Goal: Task Accomplishment & Management: Complete application form

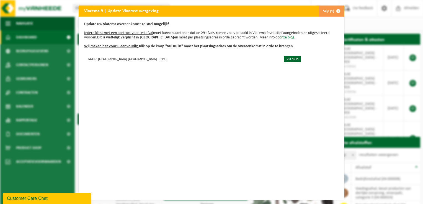
click at [324, 11] on button "Skip (1)" at bounding box center [330, 11] width 25 height 11
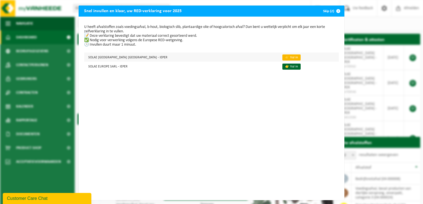
click at [282, 56] on link "👉 Vul in" at bounding box center [291, 57] width 18 height 6
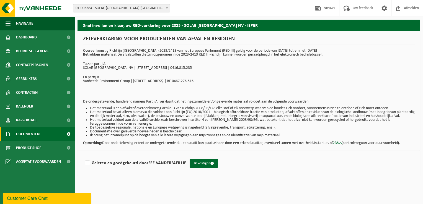
click at [68, 137] on span at bounding box center [68, 134] width 12 height 14
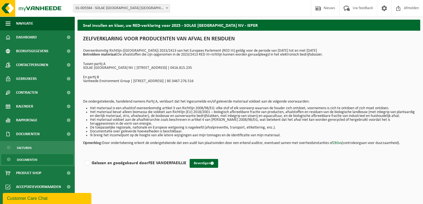
click at [45, 160] on link "Documenten" at bounding box center [37, 159] width 72 height 11
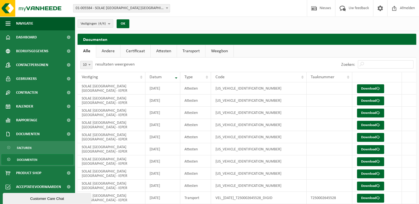
click at [131, 49] on link "Certificaat" at bounding box center [135, 51] width 30 height 13
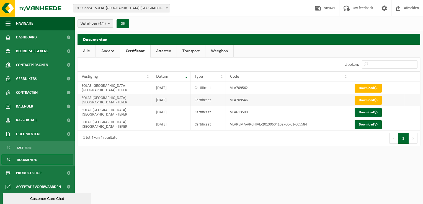
click at [227, 95] on td "VLA709546" at bounding box center [288, 100] width 124 height 12
click at [231, 96] on td "VLA709546" at bounding box center [288, 100] width 124 height 12
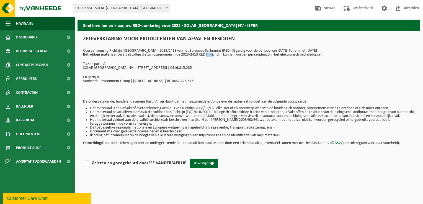
drag, startPoint x: 207, startPoint y: 56, endPoint x: 214, endPoint y: 55, distance: 6.5
click at [214, 55] on p "Overeenkomstig Richtlijn (EU) 2023/2413 van het Europees Parlement (RED III) ge…" at bounding box center [248, 53] width 331 height 8
drag, startPoint x: 214, startPoint y: 55, endPoint x: 215, endPoint y: 64, distance: 9.2
click at [215, 64] on p "Tussen partij A" at bounding box center [248, 64] width 331 height 4
drag, startPoint x: 185, startPoint y: 142, endPoint x: 202, endPoint y: 141, distance: 17.2
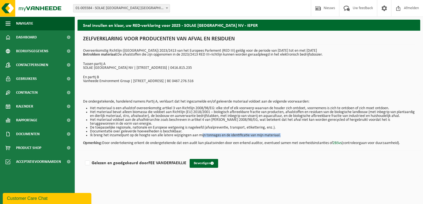
click at [202, 141] on div "De ondergetekende, handelend namens Partij A, verklaart dat het ingezamelde en/…" at bounding box center [248, 122] width 342 height 56
click at [202, 137] on li "Ik breng het inzamelpunt op de hoogte van alle latere wijzigingen aan mijn tonn…" at bounding box center [252, 136] width 324 height 4
click at [88, 167] on label "Gelezen en goedgekeurd door FEE VANDERFAEILLIE" at bounding box center [135, 163] width 102 height 8
click at [186, 156] on input "Gelezen en goedgekeurd door FEE VANDERFAEILLIE" at bounding box center [186, 156] width 0 height 0
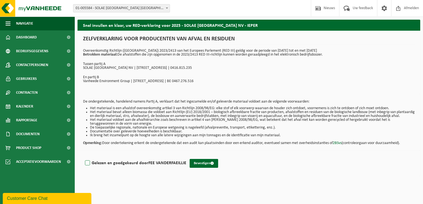
checkbox input "true"
click at [211, 165] on span "submit" at bounding box center [212, 164] width 4 height 4
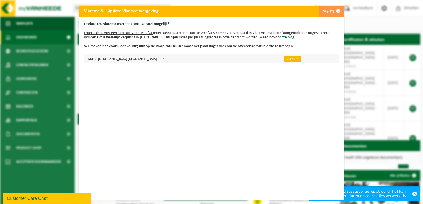
click at [284, 59] on link "Vul nu in" at bounding box center [292, 59] width 17 height 6
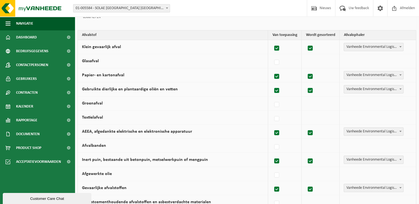
scroll to position [61, 0]
click at [73, 107] on span at bounding box center [68, 107] width 12 height 14
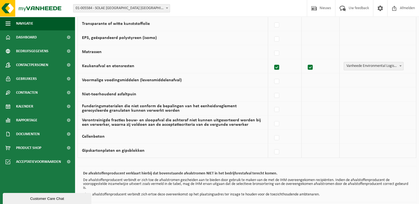
scroll to position [375, 0]
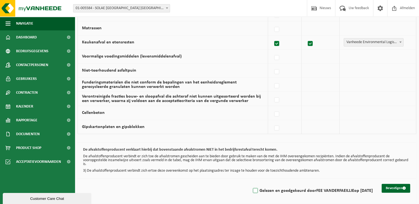
click at [251, 189] on label "Gelezen en goedgekeurd door FEE VANDERFAEILLIE op 19/09/25" at bounding box center [311, 191] width 121 height 8
click at [250, 184] on input "Gelezen en goedgekeurd door FEE VANDERFAEILLIE op 19/09/25" at bounding box center [250, 184] width 0 height 0
checkbox input "true"
click at [388, 186] on button "Bevestigen" at bounding box center [395, 188] width 28 height 9
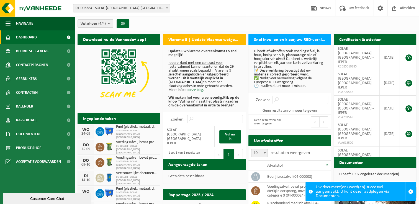
click at [277, 38] on h2 "Snel invullen en klaar, uw RED-verklaring voor 2025" at bounding box center [289, 39] width 82 height 11
click at [272, 66] on p "U heeft afvalstoffen zoals voedingsafval, b-hout, biologisch slib, plantaardige…" at bounding box center [289, 69] width 71 height 39
click at [270, 44] on div "Snel invullen en klaar, uw RED-verklaring voor 2025" at bounding box center [289, 39] width 82 height 11
click at [271, 40] on h2 "Snel invullen en klaar, uw RED-verklaring voor 2025" at bounding box center [289, 39] width 82 height 11
click at [284, 37] on h2 "Snel invullen en klaar, uw RED-verklaring voor 2025" at bounding box center [289, 39] width 82 height 11
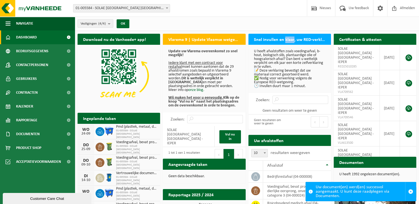
click at [284, 37] on h2 "Snel invullen en klaar, uw RED-verklaring voor 2025" at bounding box center [289, 39] width 82 height 11
click at [279, 65] on p "U heeft afvalstoffen zoals voedingsafval, b-hout, biologisch slib, plantaardige…" at bounding box center [289, 69] width 71 height 39
click at [262, 98] on label "Zoeken:" at bounding box center [263, 100] width 14 height 4
click at [272, 97] on input "Zoeken:" at bounding box center [300, 100] width 56 height 8
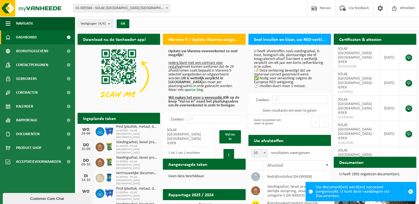
click at [310, 191] on span at bounding box center [310, 191] width 4 height 4
click at [326, 195] on div "Uw document(en) werd(en) succesvol aangemaakt. U kunt deze raadplegen via Docum…" at bounding box center [359, 191] width 89 height 19
click at [355, 50] on span "SOLAE [GEOGRAPHIC_DATA] [GEOGRAPHIC_DATA] - IEPER" at bounding box center [355, 55] width 36 height 17
click at [409, 54] on link at bounding box center [408, 57] width 7 height 7
click at [408, 80] on link at bounding box center [408, 83] width 7 height 7
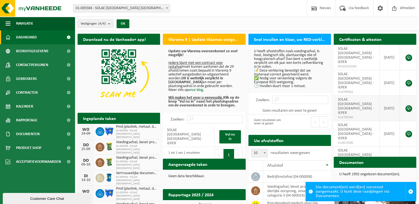
click at [407, 105] on link at bounding box center [408, 108] width 7 height 7
click at [409, 131] on link at bounding box center [408, 134] width 7 height 7
click at [229, 130] on link "Vul nu in" at bounding box center [230, 136] width 22 height 13
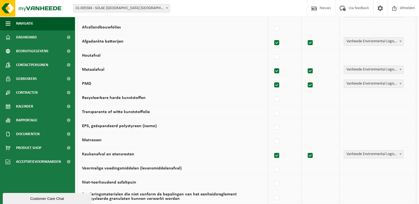
scroll to position [375, 0]
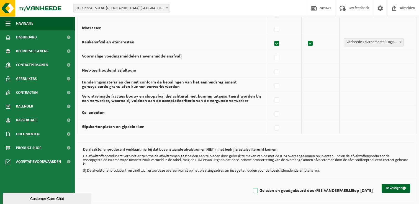
click at [253, 191] on label "Gelezen en goedgekeurd door FEE VANDERFAEILLIE op 19/09/25" at bounding box center [311, 191] width 121 height 8
click at [251, 184] on input "Gelezen en goedgekeurd door FEE VANDERFAEILLIE op 19/09/25" at bounding box center [250, 184] width 0 height 0
checkbox input "true"
click at [398, 186] on button "Bevestigen" at bounding box center [395, 188] width 28 height 9
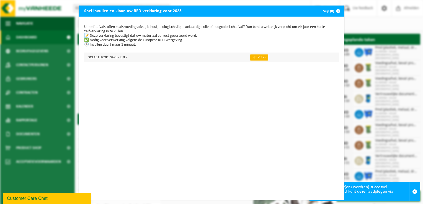
click at [250, 56] on link "👉 Vul in" at bounding box center [259, 57] width 18 height 6
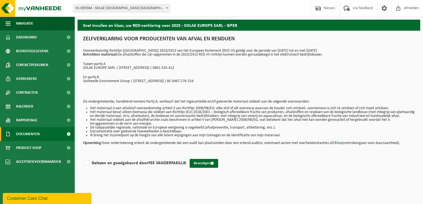
click at [21, 134] on span "Documenten" at bounding box center [28, 134] width 24 height 14
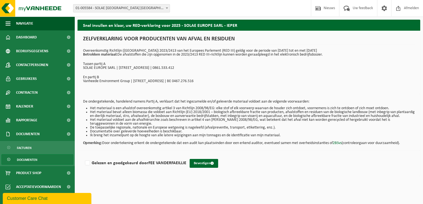
click at [19, 158] on span "Documenten" at bounding box center [27, 160] width 20 height 11
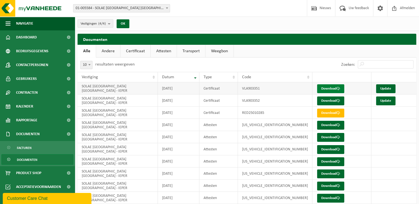
click at [326, 86] on link "Download" at bounding box center [330, 88] width 27 height 9
click at [329, 98] on link "Download" at bounding box center [330, 101] width 27 height 9
click at [336, 123] on span at bounding box center [338, 125] width 4 height 4
click at [333, 114] on link "Download" at bounding box center [330, 113] width 27 height 9
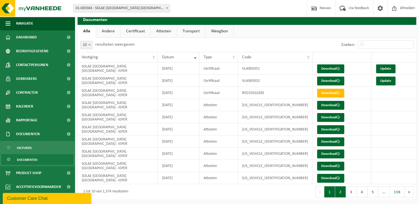
click at [344, 194] on button "2" at bounding box center [340, 191] width 11 height 11
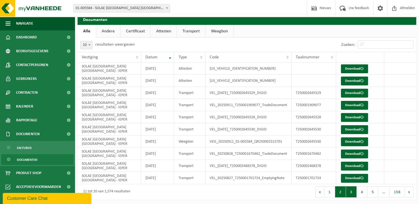
click at [349, 193] on button "3" at bounding box center [350, 191] width 11 height 11
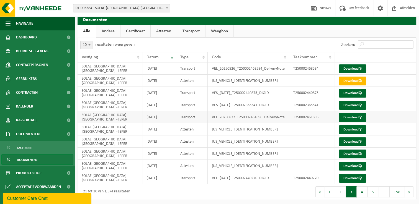
scroll to position [0, 0]
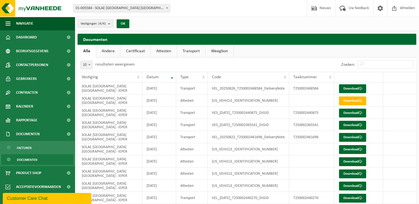
click at [30, 162] on span "Documenten" at bounding box center [27, 160] width 20 height 11
